Goal: Information Seeking & Learning: Learn about a topic

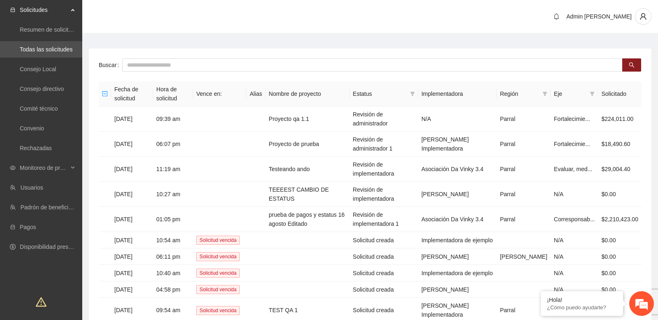
click at [183, 43] on main "Buscar Fecha de solicitud Hora de solicitud Vence en: Alias Nombre de proyecto …" at bounding box center [370, 199] width 576 height 330
click at [176, 146] on td "06:07 pm" at bounding box center [173, 144] width 40 height 25
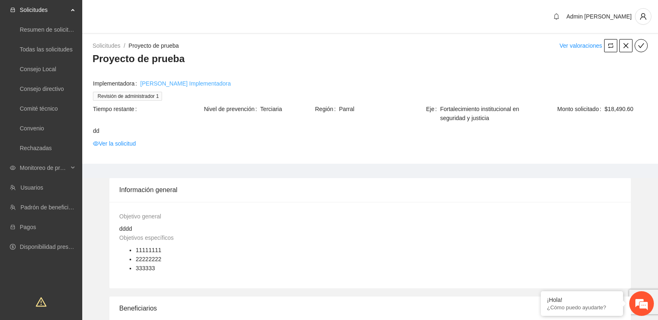
click at [190, 84] on link "Josselin Implementadora" at bounding box center [185, 83] width 90 height 9
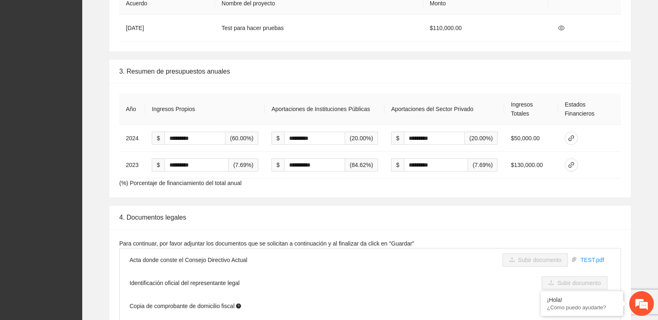
scroll to position [847, 0]
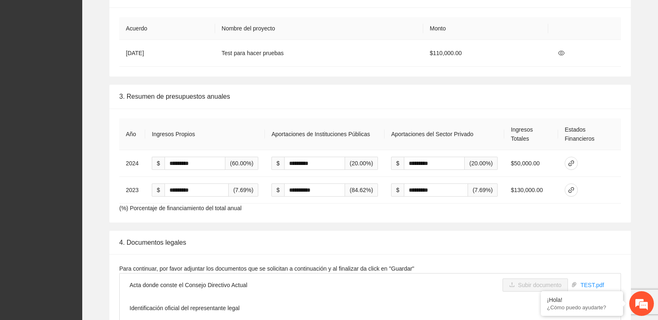
click at [273, 215] on div "**********" at bounding box center [369, 166] width 521 height 114
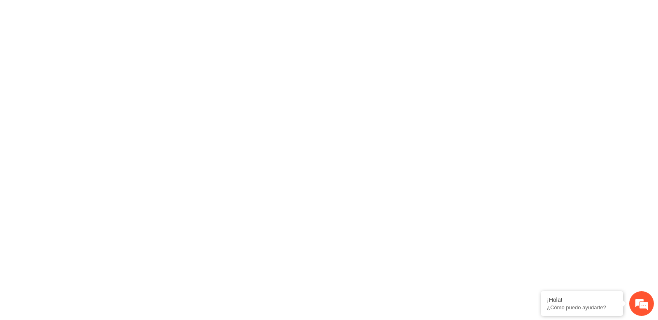
scroll to position [0, 0]
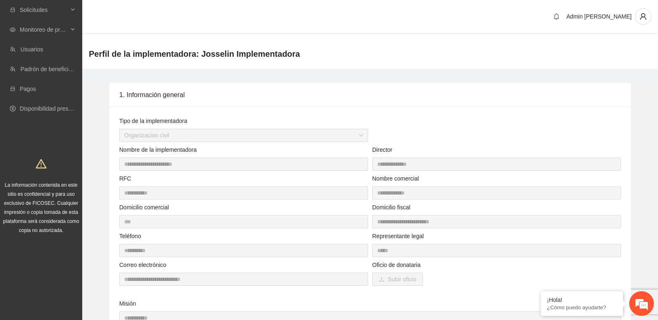
click at [398, 68] on div "Perfil de la implementadora: Josselin Implementadora" at bounding box center [370, 54] width 576 height 30
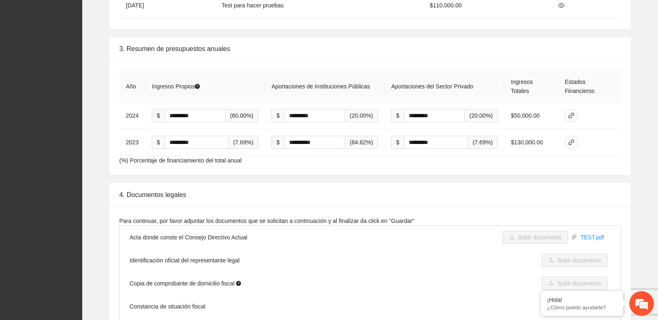
scroll to position [889, 0]
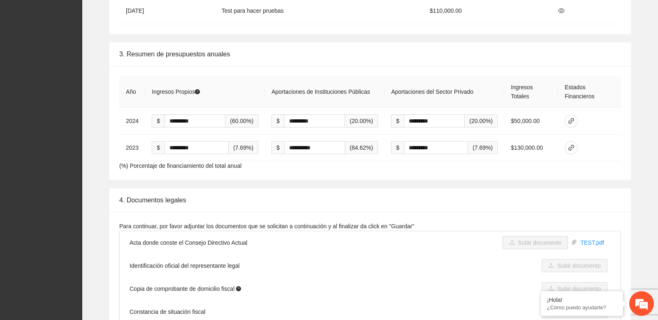
click at [227, 84] on th "Ingresos Propios" at bounding box center [205, 92] width 120 height 32
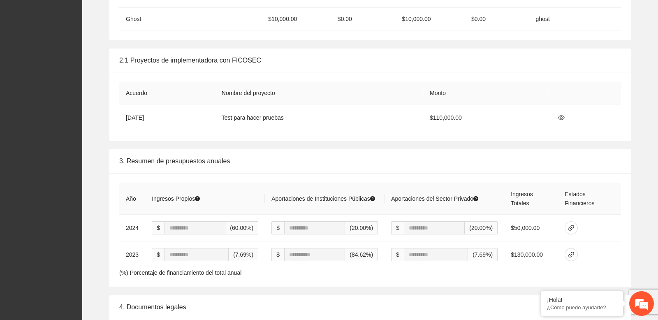
scroll to position [785, 0]
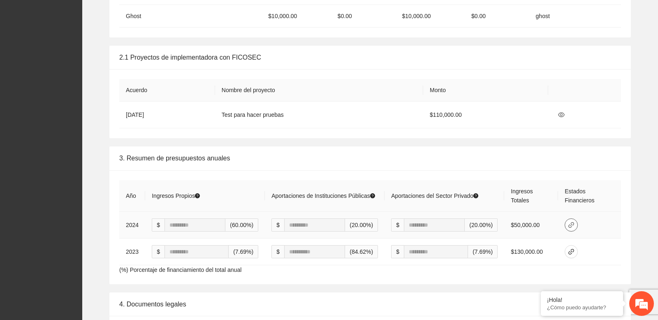
click at [572, 227] on icon "link" at bounding box center [571, 225] width 7 height 7
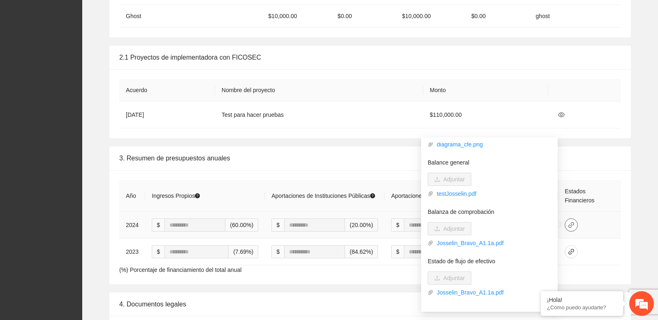
scroll to position [132, 0]
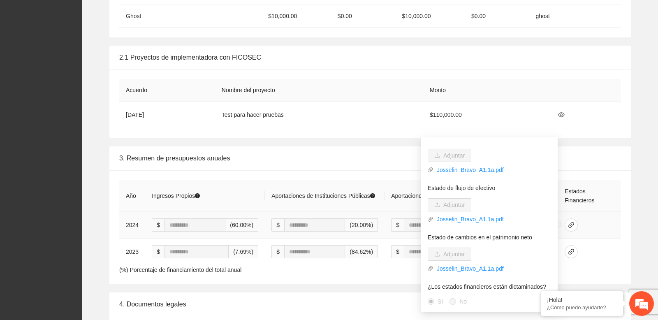
click at [578, 228] on td at bounding box center [589, 225] width 63 height 27
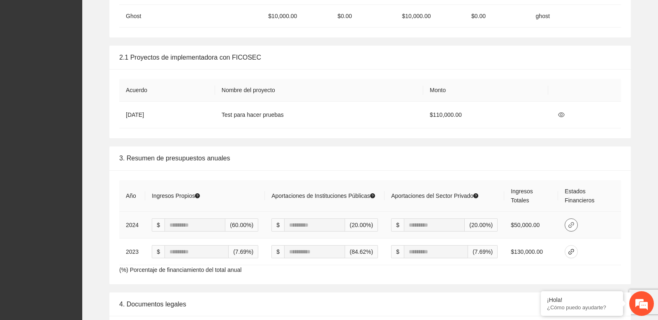
click at [569, 228] on icon "link" at bounding box center [571, 225] width 7 height 7
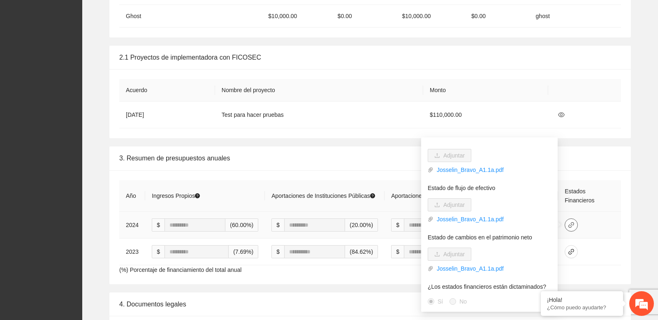
click at [569, 228] on icon "link" at bounding box center [571, 225] width 7 height 7
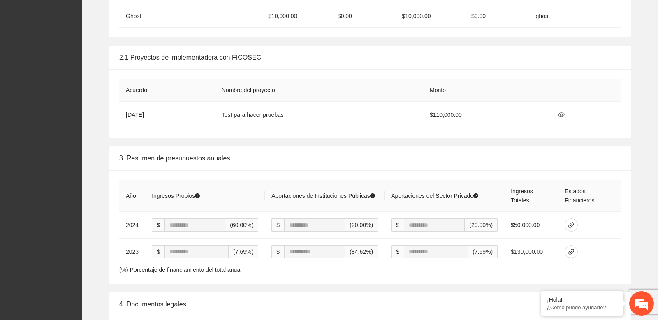
click at [540, 205] on th "Ingresos Totales" at bounding box center [531, 196] width 54 height 32
click at [318, 205] on th "Aportaciones de Instituciones Públicas" at bounding box center [325, 196] width 120 height 32
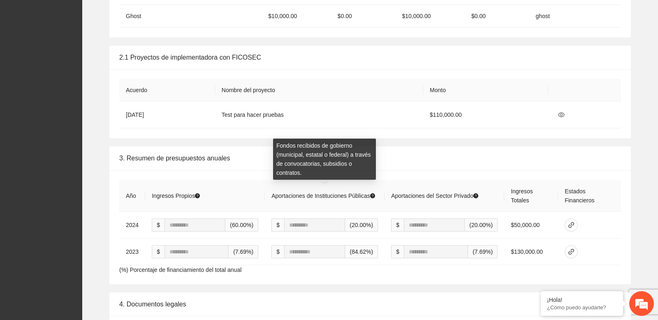
click at [370, 198] on icon "question-circle" at bounding box center [372, 195] width 5 height 5
